Goal: Transaction & Acquisition: Purchase product/service

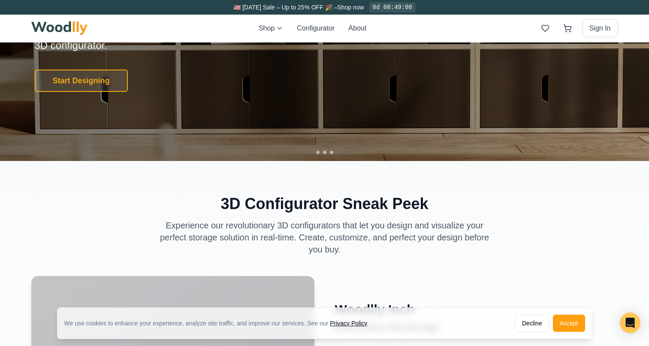
scroll to position [49, 0]
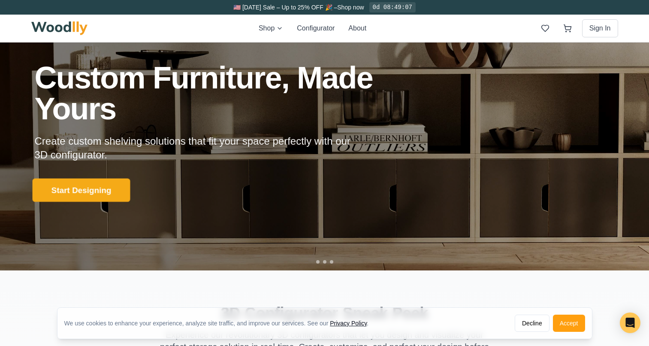
click at [78, 187] on button "Start Designing" at bounding box center [81, 190] width 98 height 24
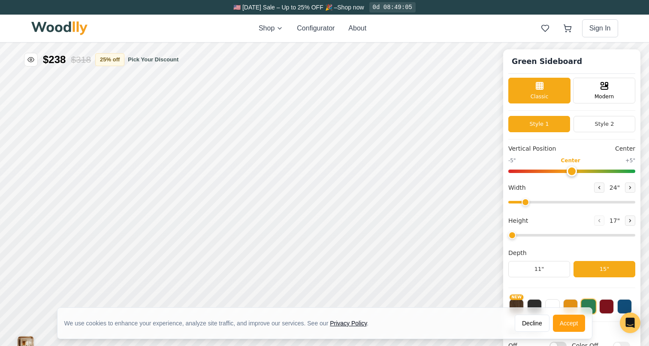
type input "56"
type input "2"
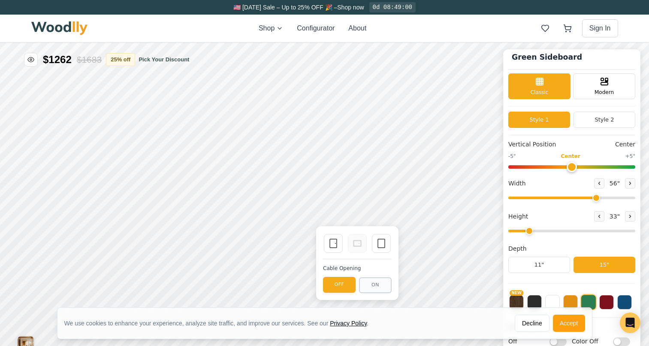
click at [347, 286] on button "OFF" at bounding box center [339, 285] width 33 height 16
click at [383, 243] on icon at bounding box center [381, 243] width 10 height 10
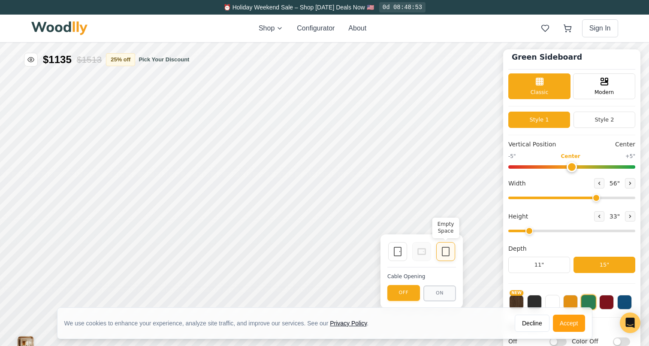
click at [447, 253] on icon at bounding box center [445, 251] width 10 height 10
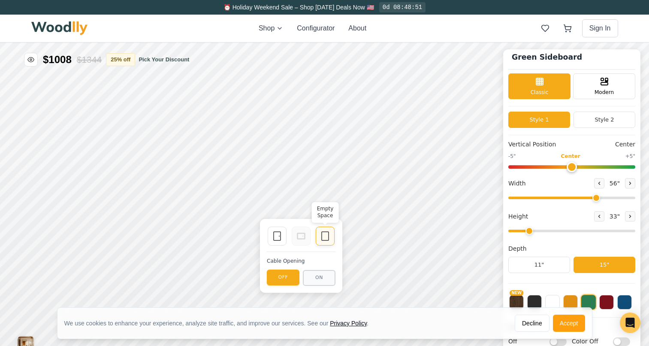
click at [321, 239] on icon at bounding box center [325, 236] width 10 height 10
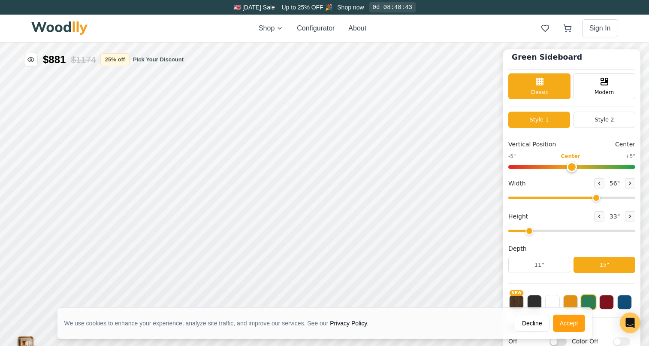
click at [589, 102] on div "Classic Modern" at bounding box center [571, 89] width 127 height 33
click at [627, 184] on icon at bounding box center [629, 183] width 5 height 5
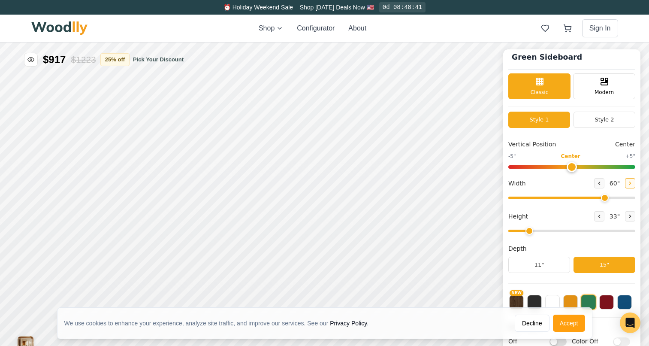
click at [627, 184] on icon at bounding box center [629, 183] width 5 height 5
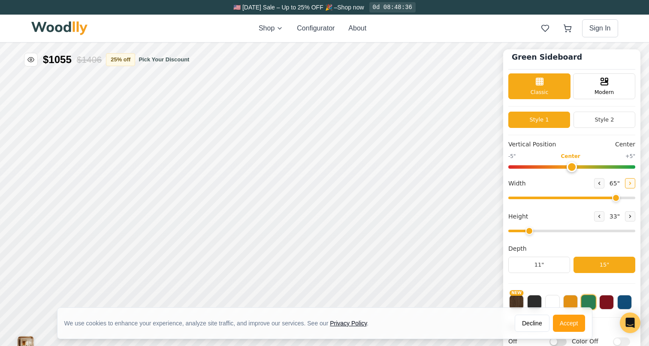
click at [627, 184] on icon at bounding box center [629, 183] width 5 height 5
type input "66"
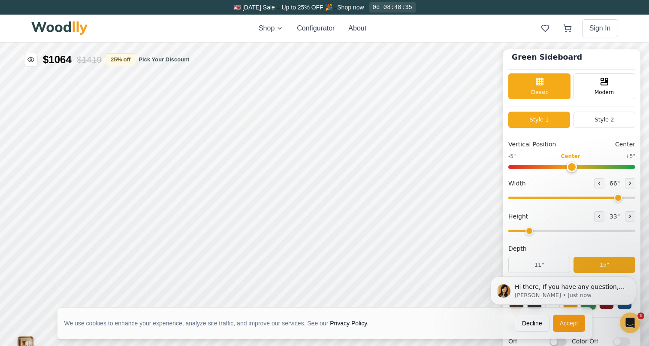
scroll to position [0, 0]
click at [627, 218] on icon at bounding box center [629, 216] width 5 height 5
click at [597, 216] on icon at bounding box center [599, 216] width 5 height 5
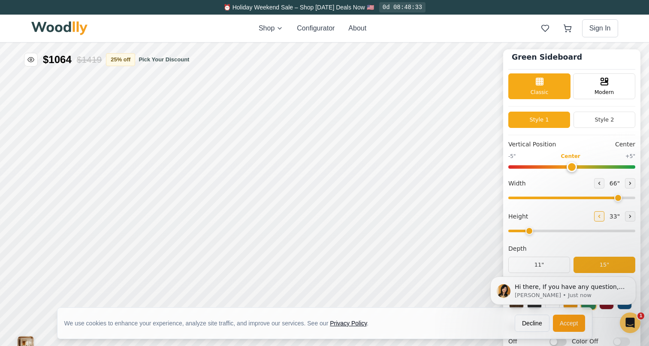
click at [597, 216] on icon at bounding box center [599, 216] width 5 height 5
click at [627, 218] on icon at bounding box center [629, 216] width 5 height 5
type input "2"
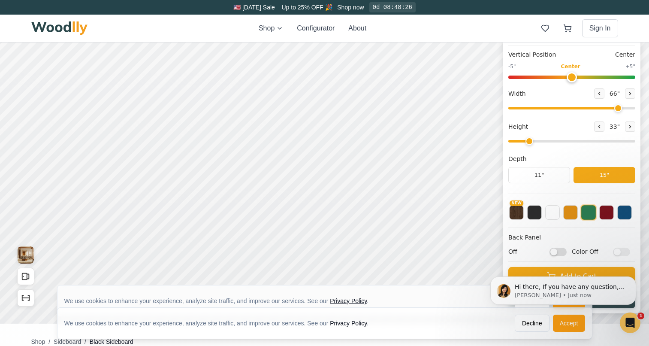
scroll to position [135, 0]
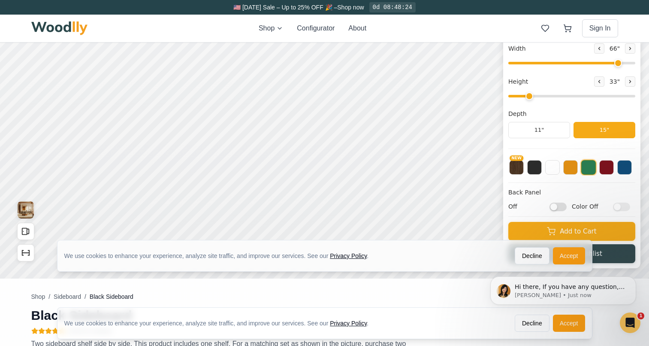
click at [556, 208] on input "Off" at bounding box center [557, 206] width 17 height 9
click at [556, 208] on input "On" at bounding box center [557, 206] width 17 height 9
checkbox input "false"
click at [515, 169] on button "NEW" at bounding box center [516, 166] width 15 height 15
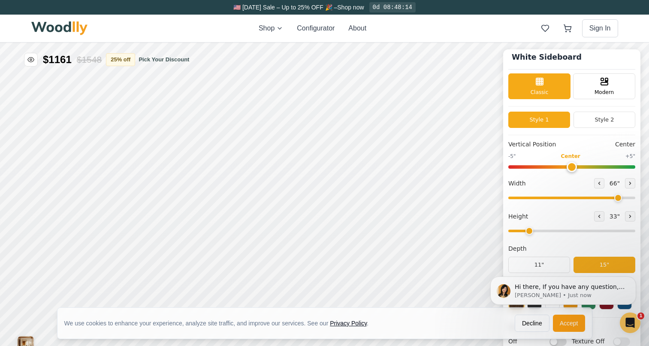
scroll to position [0, 0]
click at [597, 119] on button "Style 2" at bounding box center [604, 120] width 62 height 16
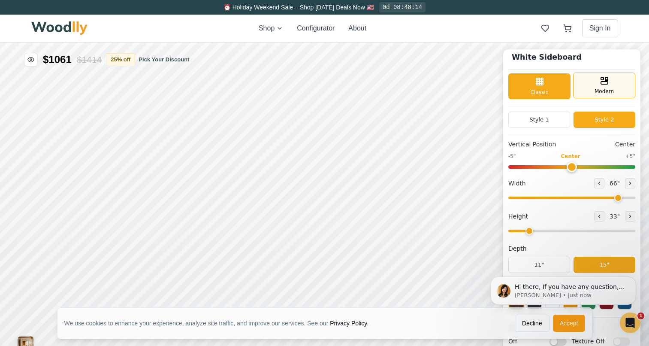
click at [611, 87] on div "Modern" at bounding box center [604, 85] width 62 height 26
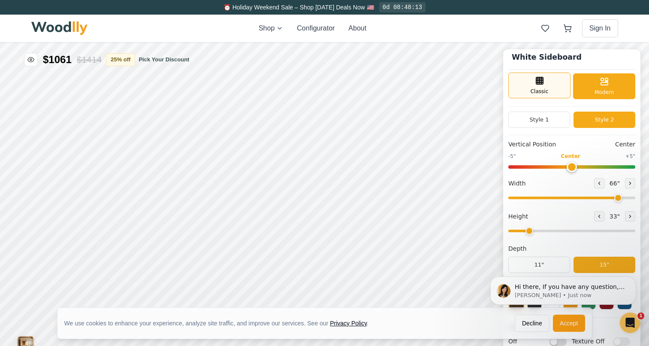
click at [534, 89] on span "Classic" at bounding box center [539, 91] width 18 height 8
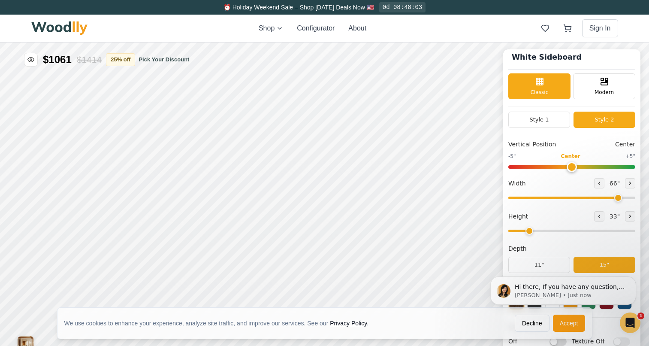
click at [570, 168] on input "range" at bounding box center [571, 166] width 127 height 3
click at [555, 123] on button "Style 1" at bounding box center [539, 120] width 62 height 16
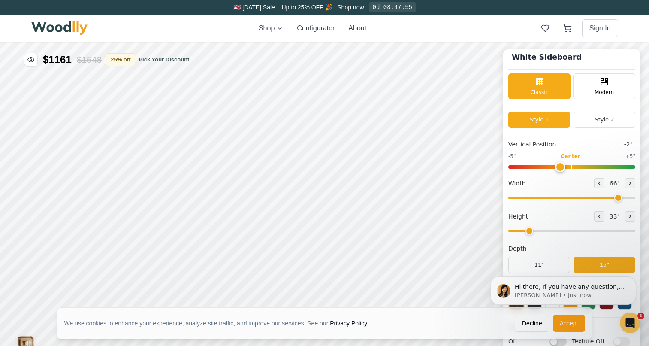
type input "0"
drag, startPoint x: 571, startPoint y: 168, endPoint x: 573, endPoint y: 173, distance: 5.8
click at [573, 173] on div "Vertical Position Center -5" Center +5" Width 66 " Height 33 " Depth 11" 15"" at bounding box center [571, 212] width 127 height 144
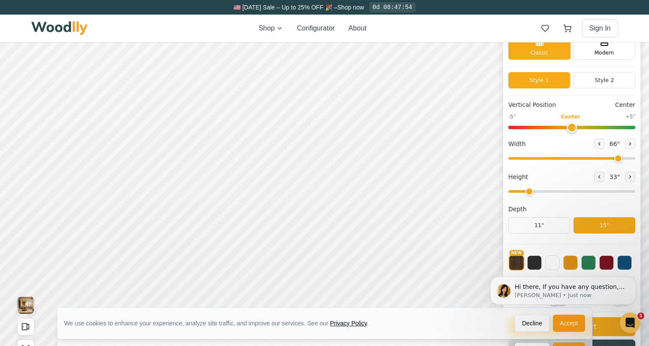
scroll to position [49, 0]
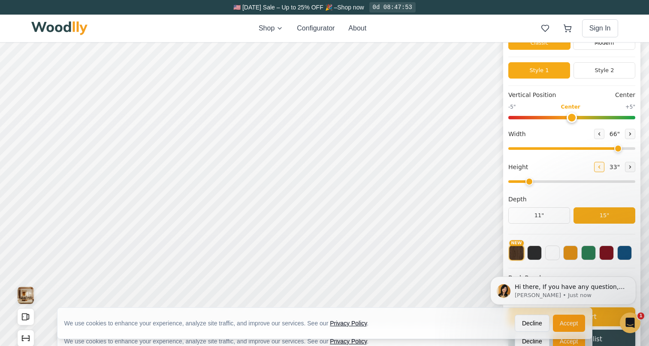
click at [599, 166] on icon at bounding box center [599, 167] width 1 height 3
click at [630, 166] on icon at bounding box center [629, 166] width 5 height 5
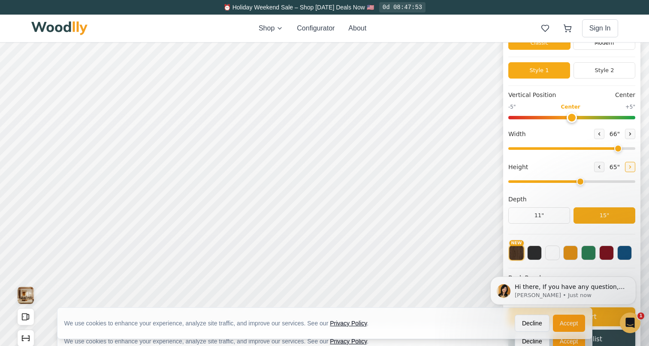
click at [630, 166] on icon at bounding box center [629, 166] width 5 height 5
click at [597, 168] on icon at bounding box center [599, 166] width 5 height 5
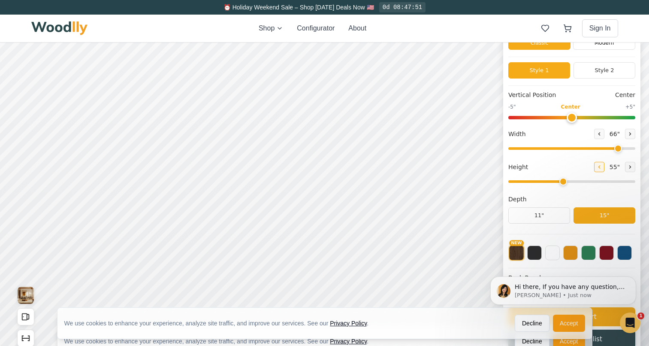
click at [597, 168] on icon at bounding box center [599, 166] width 5 height 5
type input "2"
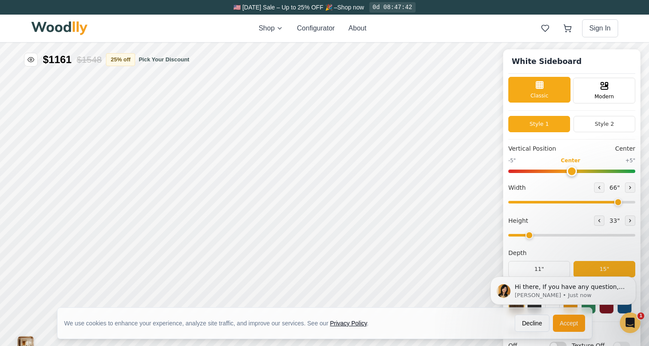
scroll to position [0, 0]
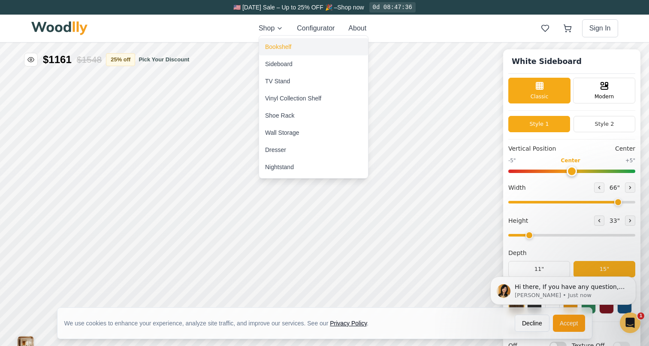
click at [275, 45] on div "Bookshelf" at bounding box center [278, 46] width 26 height 9
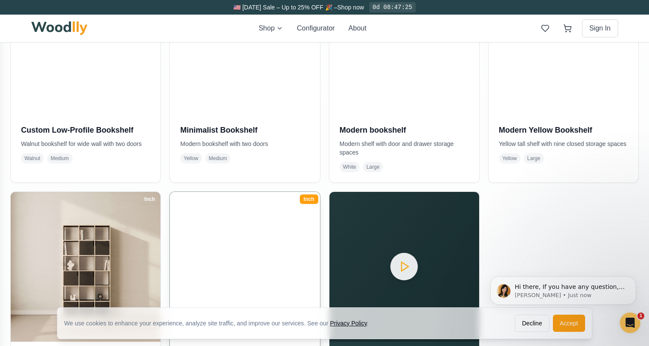
scroll to position [403, 0]
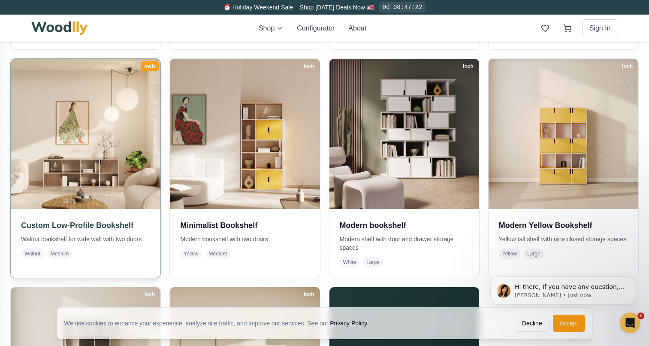
click at [93, 225] on h3 "Custom Low-Profile Bookshelf" at bounding box center [85, 225] width 129 height 12
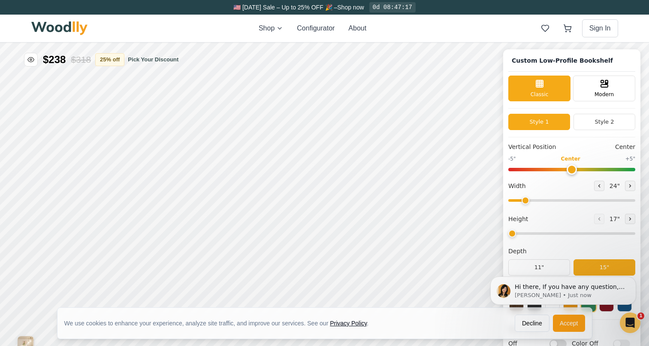
type input "68"
type input "2"
click at [598, 186] on icon at bounding box center [599, 185] width 5 height 5
type input "66"
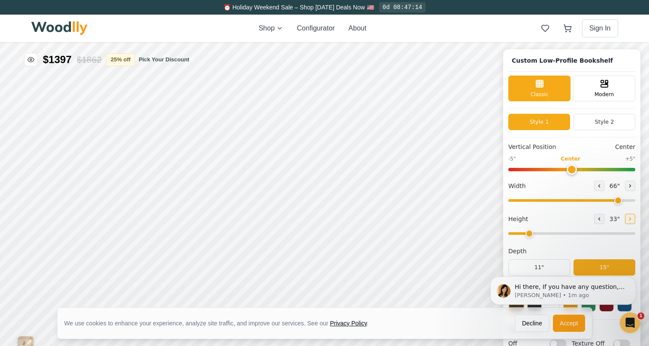
click at [627, 220] on icon at bounding box center [629, 218] width 5 height 5
click at [597, 221] on icon at bounding box center [599, 218] width 5 height 5
type input "2"
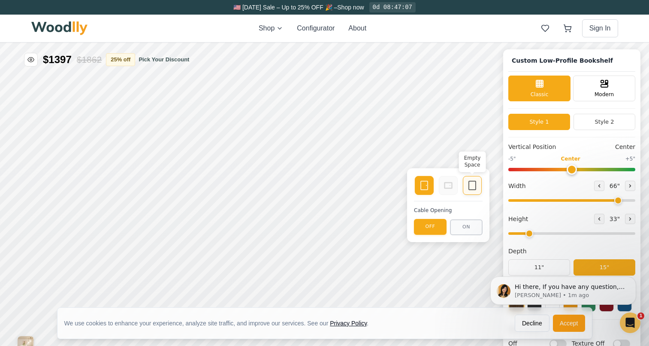
click at [470, 186] on icon at bounding box center [472, 185] width 10 height 10
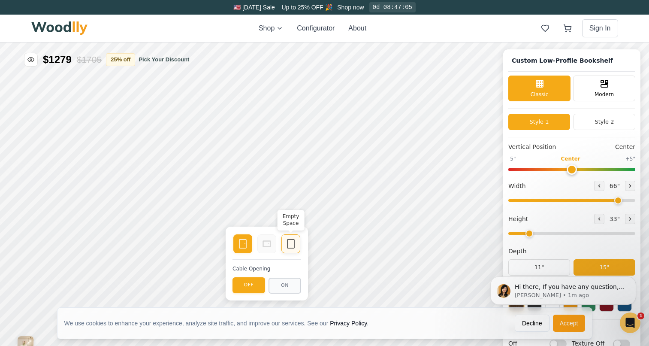
click at [288, 241] on icon at bounding box center [291, 243] width 10 height 10
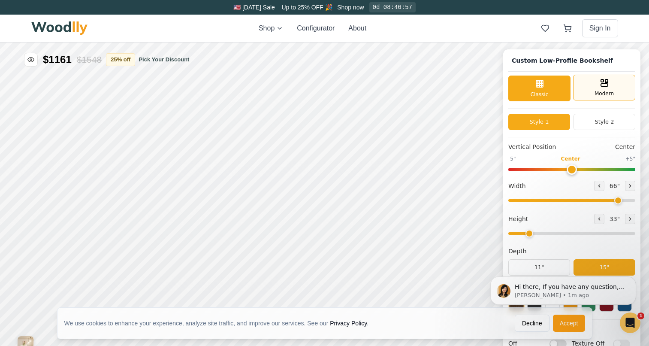
click at [587, 83] on div "Modern" at bounding box center [604, 88] width 62 height 26
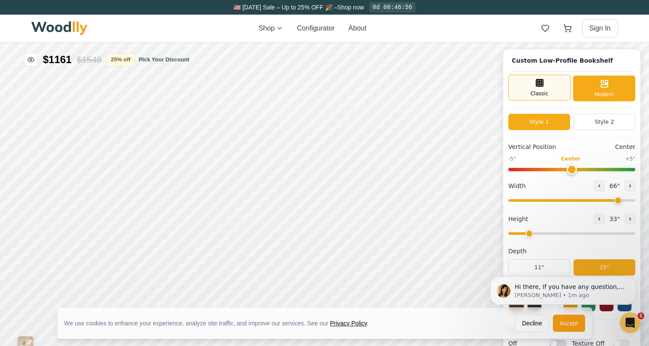
click at [543, 84] on rect at bounding box center [539, 82] width 7 height 7
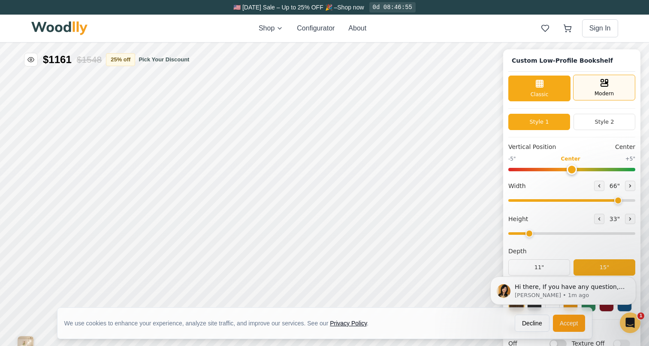
click at [608, 86] on div "Modern" at bounding box center [604, 88] width 62 height 26
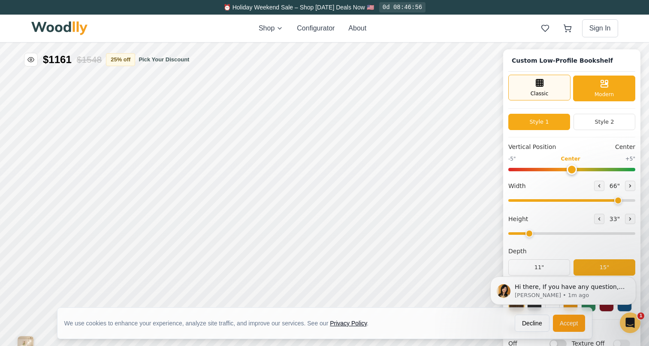
click at [555, 93] on div "Classic" at bounding box center [539, 88] width 62 height 26
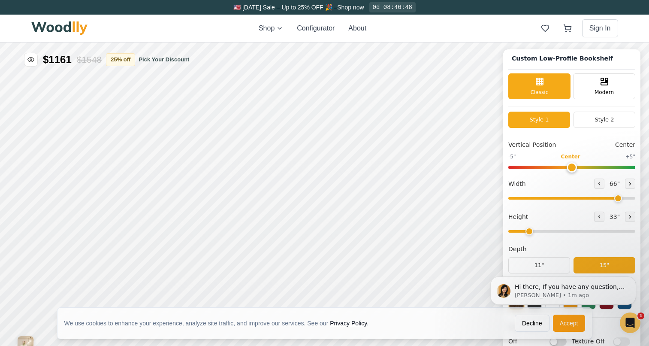
scroll to position [98, 0]
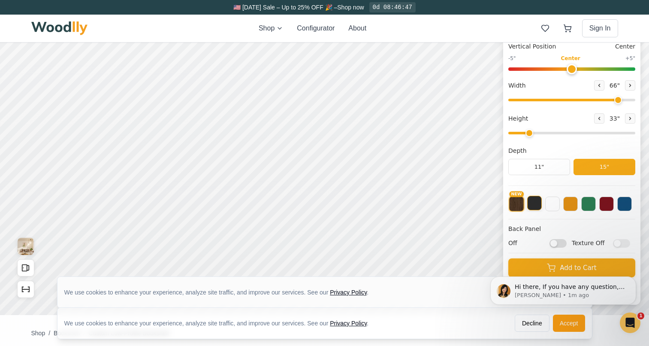
click at [530, 201] on button at bounding box center [534, 203] width 15 height 15
click at [605, 204] on button at bounding box center [606, 203] width 15 height 15
click at [515, 204] on button "NEW" at bounding box center [516, 203] width 15 height 15
click at [560, 244] on input "Off" at bounding box center [557, 243] width 17 height 9
checkbox input "true"
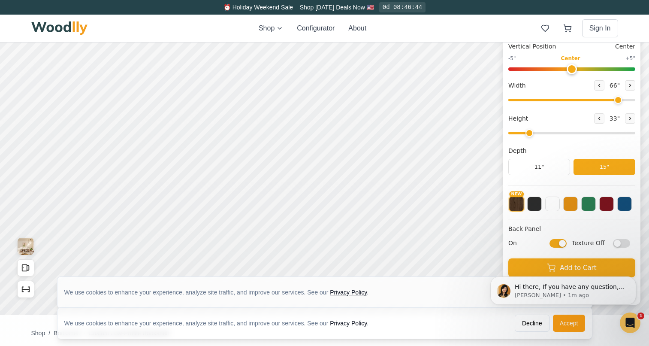
click at [623, 244] on input "Texture Off" at bounding box center [621, 243] width 17 height 9
checkbox input "true"
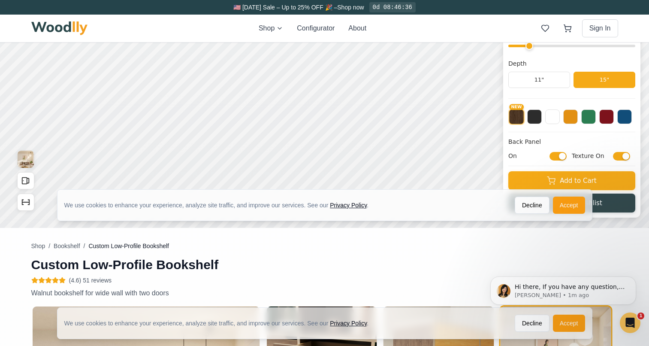
scroll to position [184, 0]
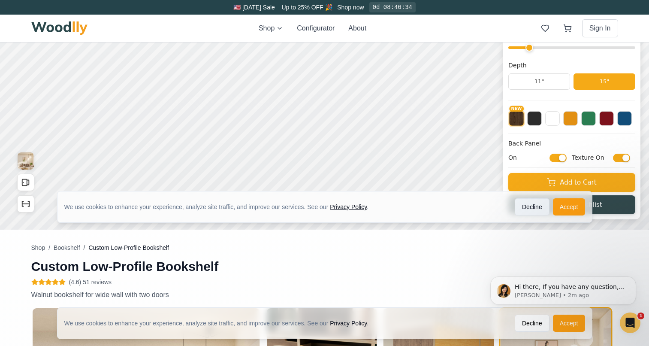
click at [525, 210] on button "Decline" at bounding box center [532, 206] width 35 height 17
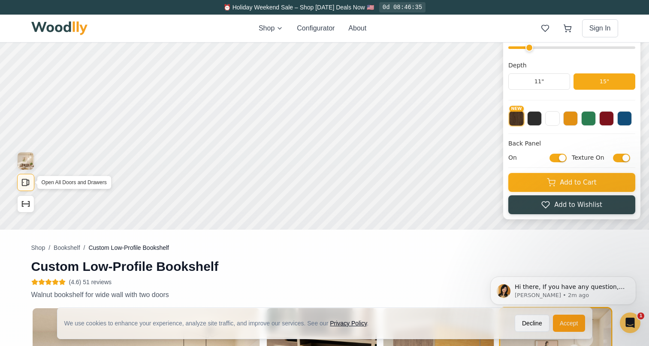
click at [28, 185] on icon "Open All Doors and Drawers" at bounding box center [28, 182] width 2 height 5
click at [27, 207] on icon "Show Dimensions" at bounding box center [25, 203] width 9 height 9
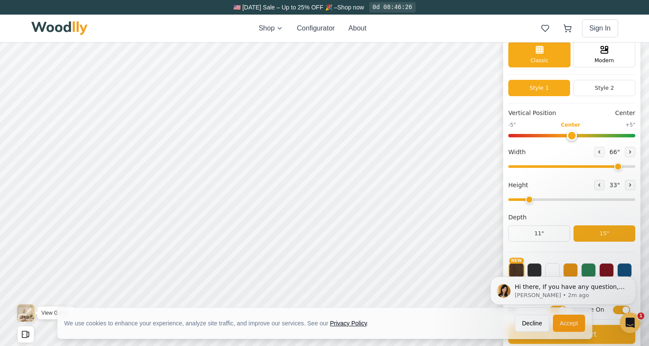
scroll to position [33, 0]
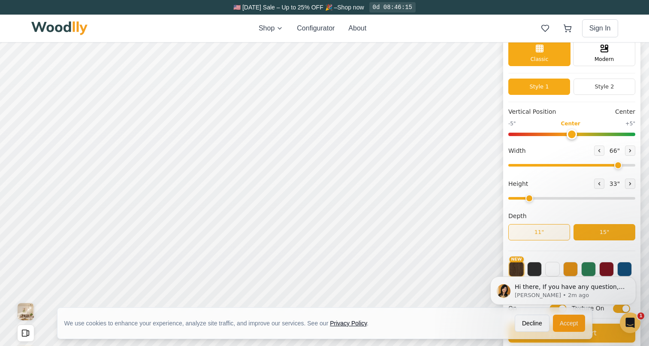
click at [553, 232] on button "11"" at bounding box center [539, 232] width 62 height 16
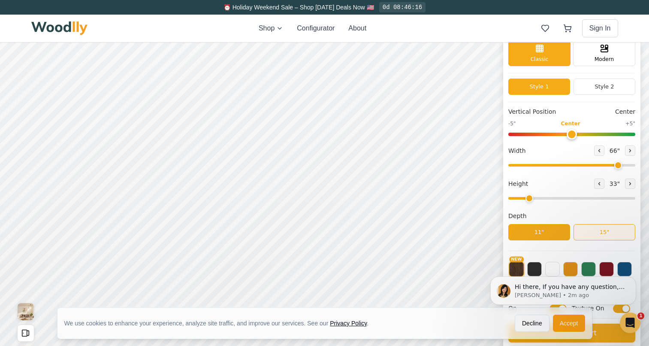
click at [597, 233] on button "15"" at bounding box center [604, 232] width 62 height 16
